Goal: Information Seeking & Learning: Find contact information

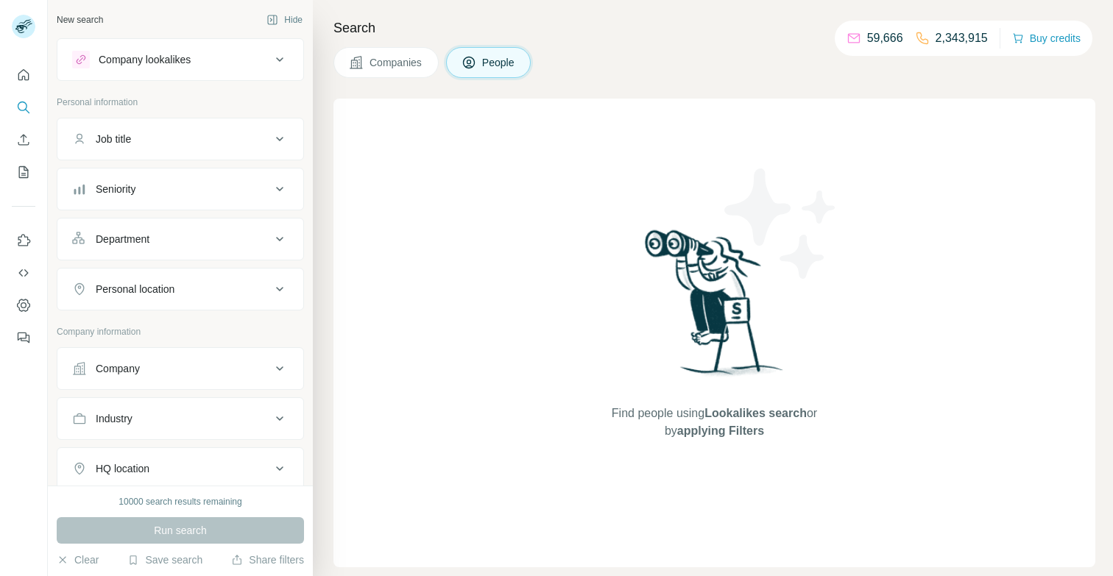
click at [271, 372] on icon at bounding box center [280, 369] width 18 height 18
click at [157, 428] on input "text" at bounding box center [180, 433] width 216 height 26
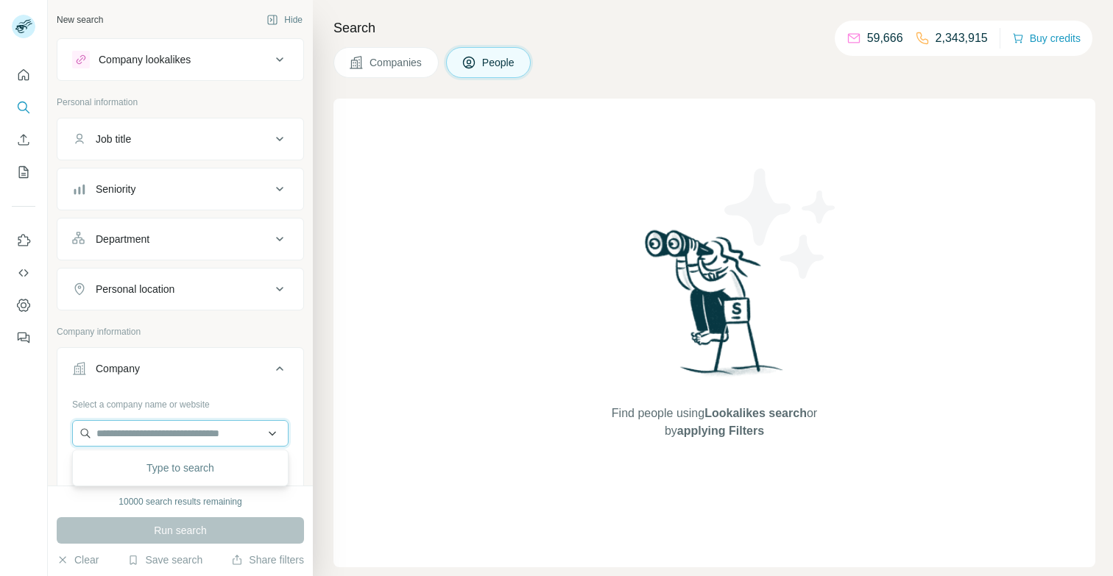
paste input "*********"
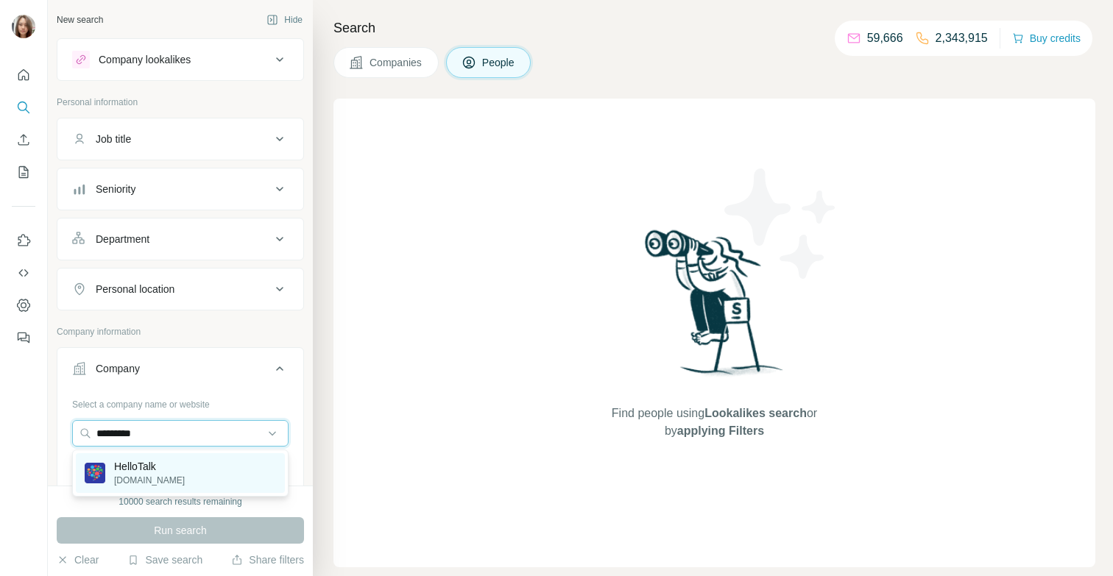
type input "*********"
click at [146, 466] on p "HelloTalk" at bounding box center [149, 466] width 71 height 15
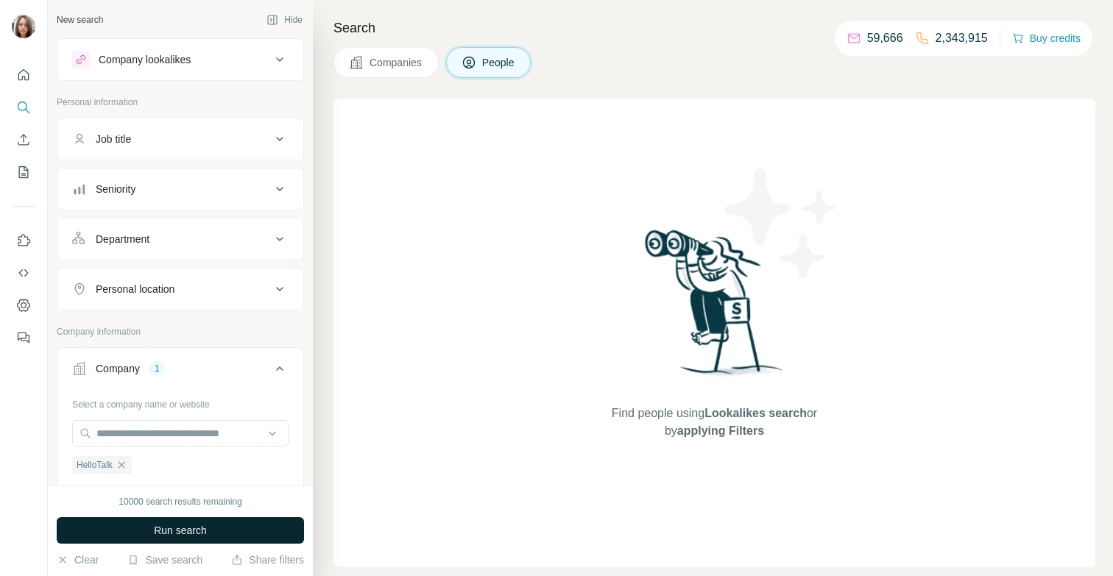
click at [167, 533] on span "Run search" at bounding box center [180, 530] width 53 height 15
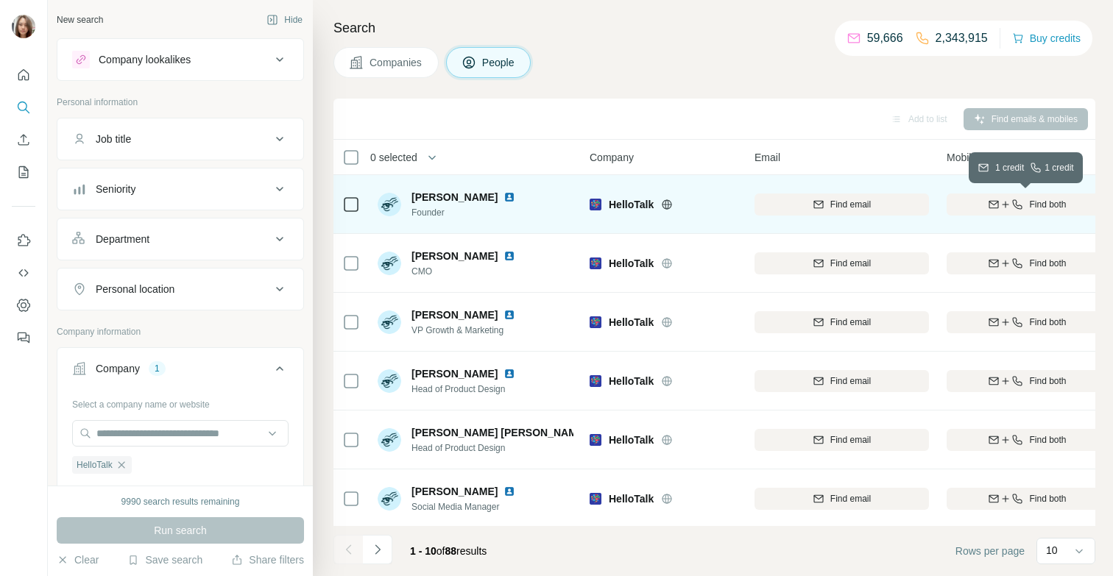
click at [1004, 201] on icon "button" at bounding box center [1005, 205] width 12 height 12
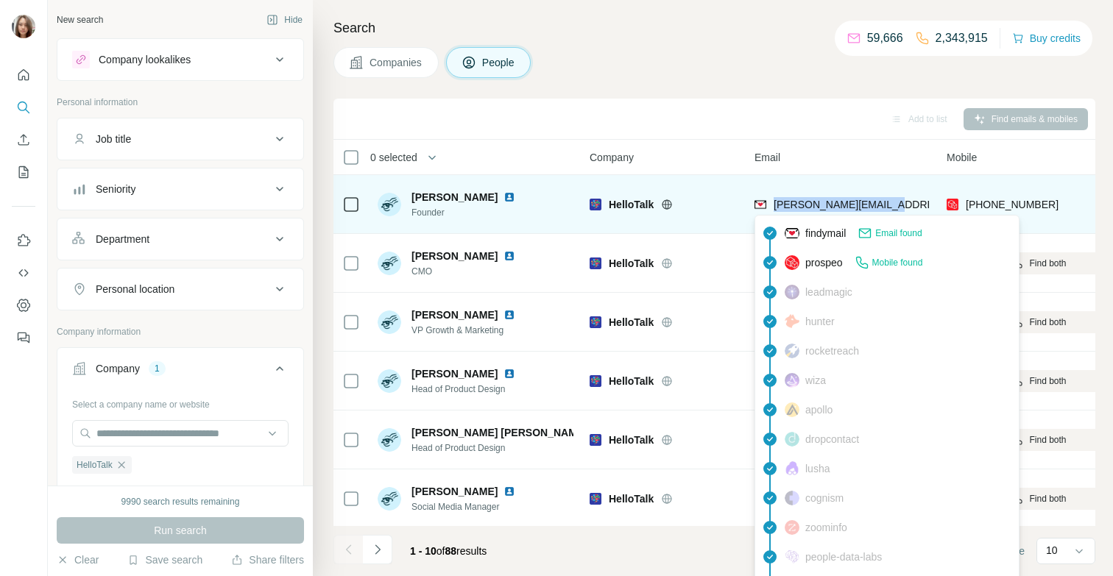
drag, startPoint x: 906, startPoint y: 203, endPoint x: 773, endPoint y: 201, distance: 133.9
click at [773, 201] on div "[PERSON_NAME][EMAIL_ADDRESS][DOMAIN_NAME]" at bounding box center [841, 204] width 174 height 40
copy span "[PERSON_NAME][EMAIL_ADDRESS][DOMAIN_NAME]"
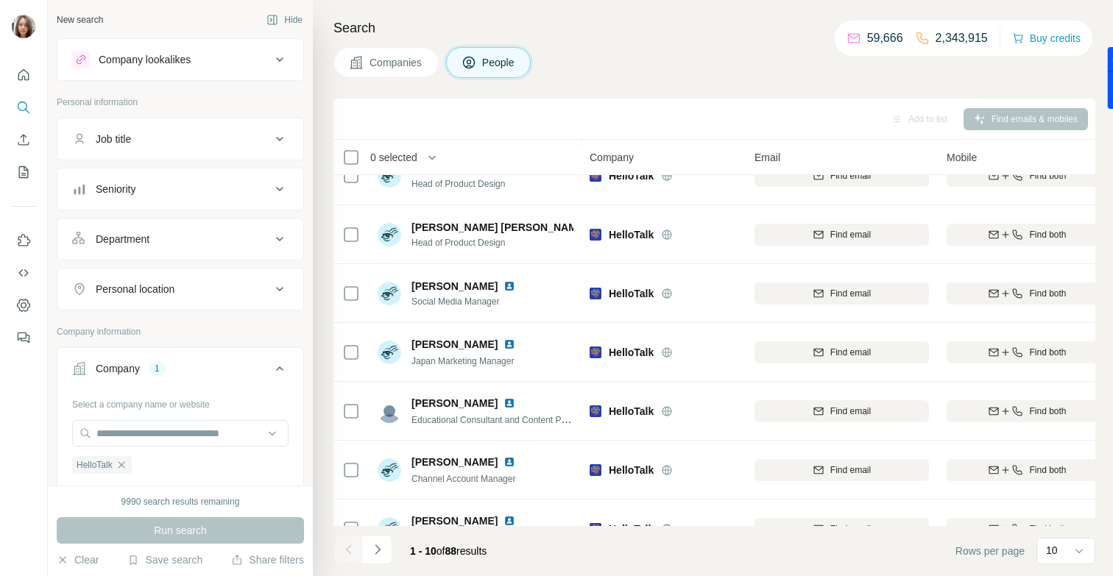
scroll to position [238, 0]
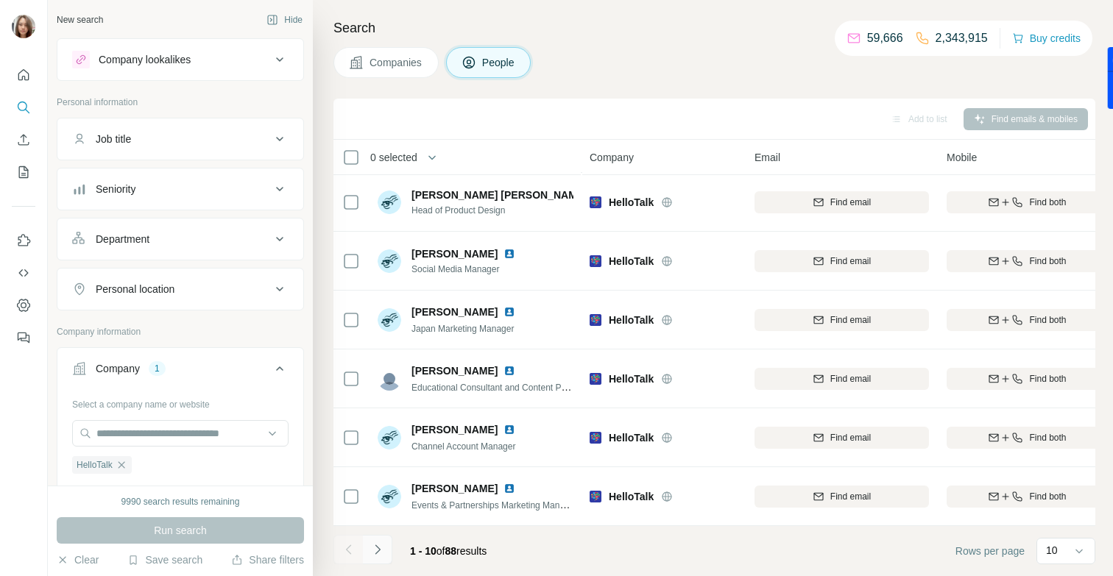
click at [375, 548] on icon "Navigate to next page" at bounding box center [377, 549] width 15 height 15
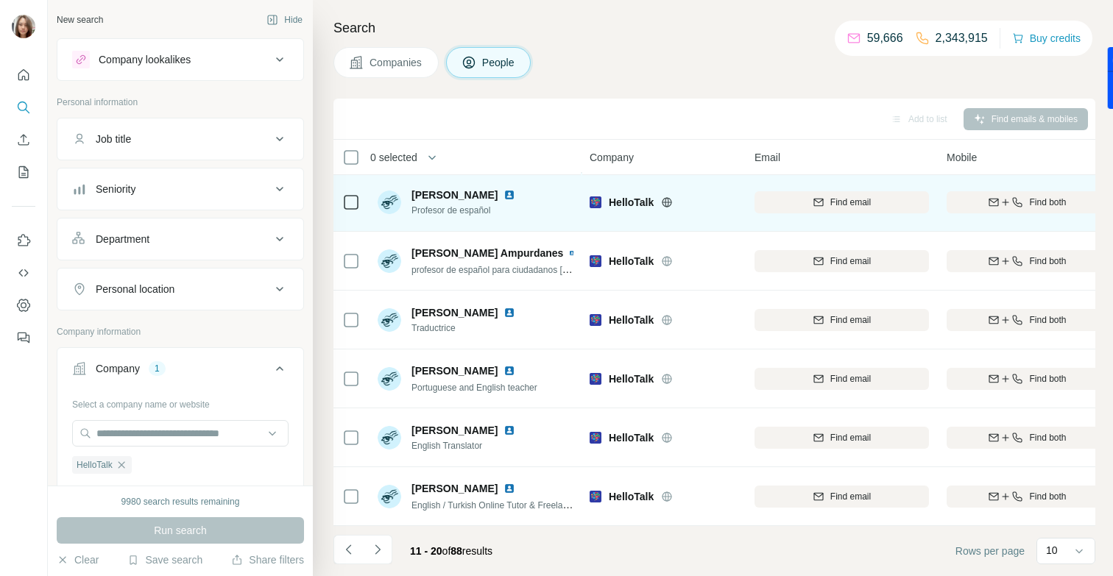
scroll to position [0, 0]
